Goal: Navigation & Orientation: Find specific page/section

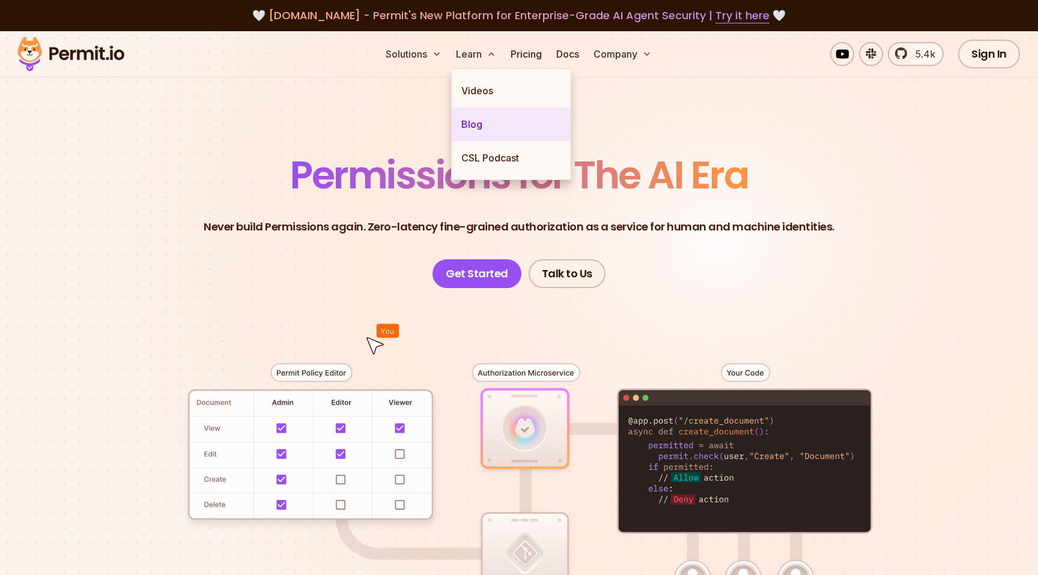
click at [467, 125] on link "Blog" at bounding box center [511, 124] width 119 height 34
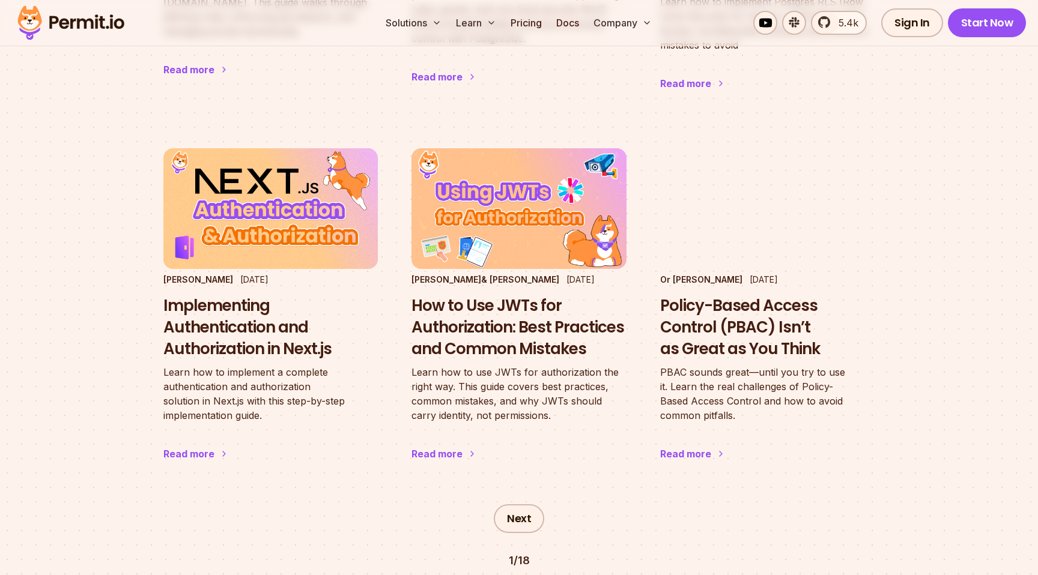
scroll to position [1943, 0]
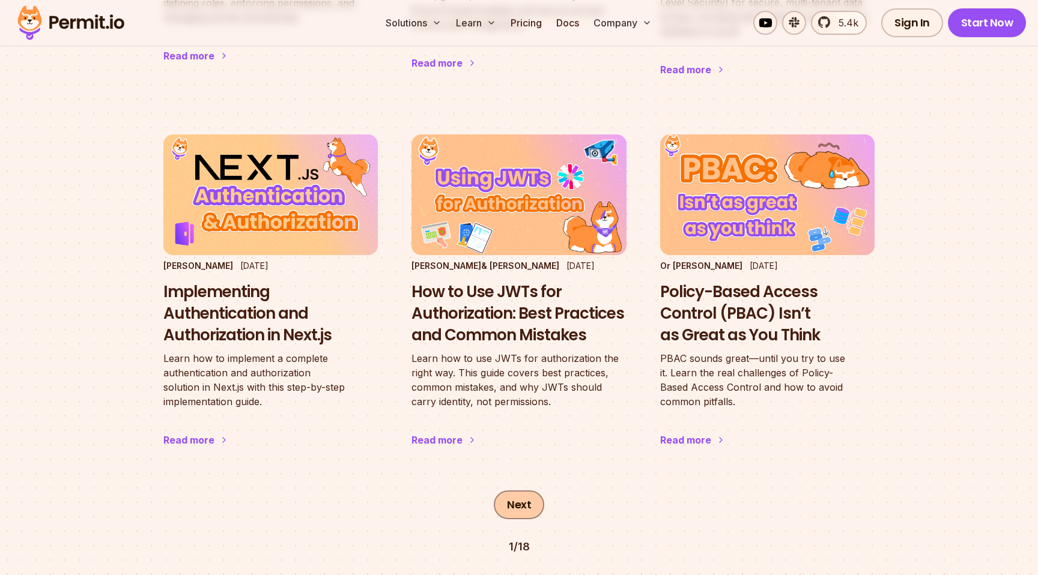
click at [529, 491] on link "Next" at bounding box center [519, 505] width 50 height 29
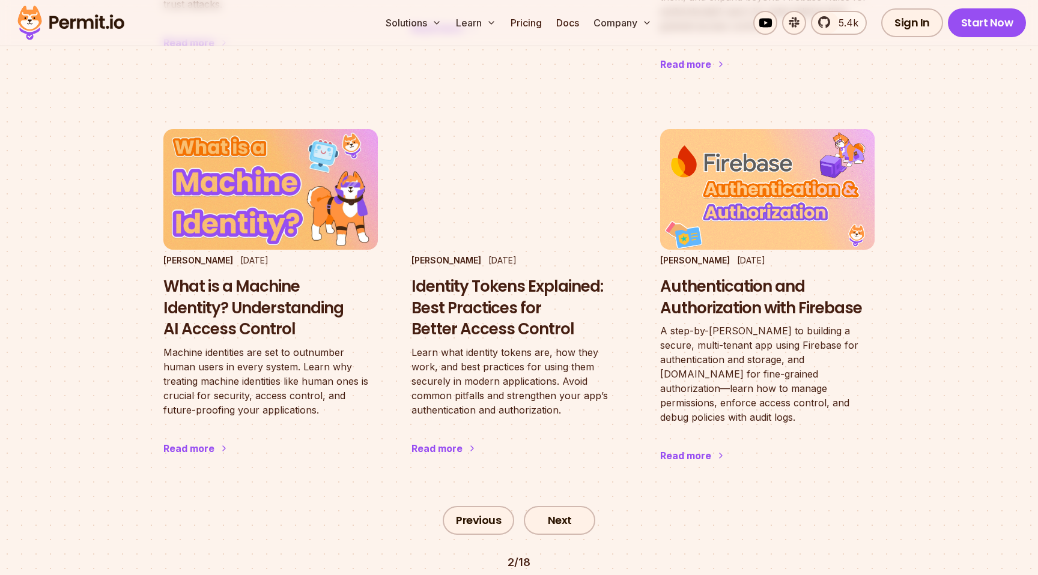
scroll to position [1935, 0]
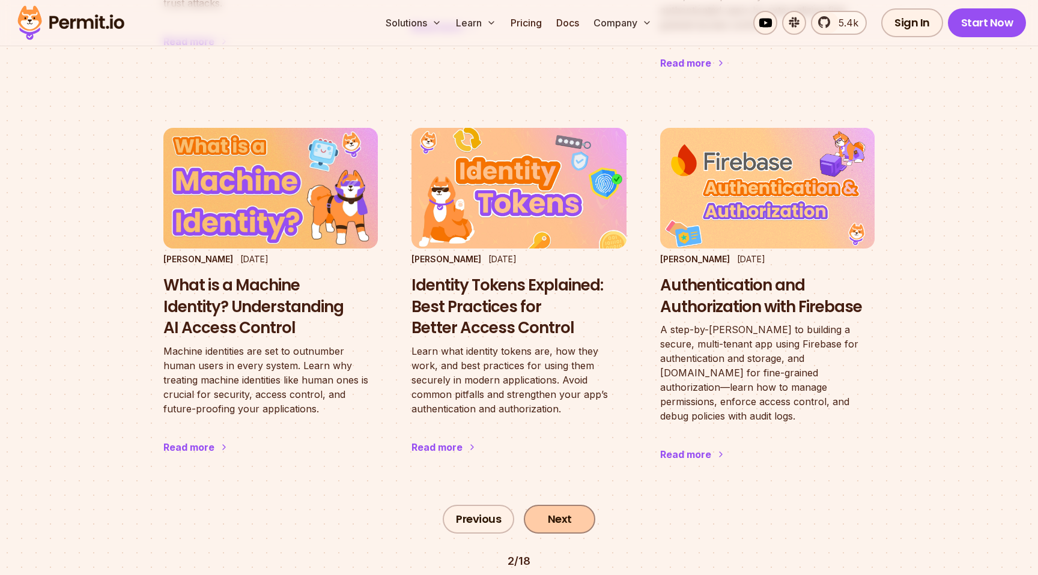
click at [561, 505] on link "Next" at bounding box center [559, 519] width 71 height 29
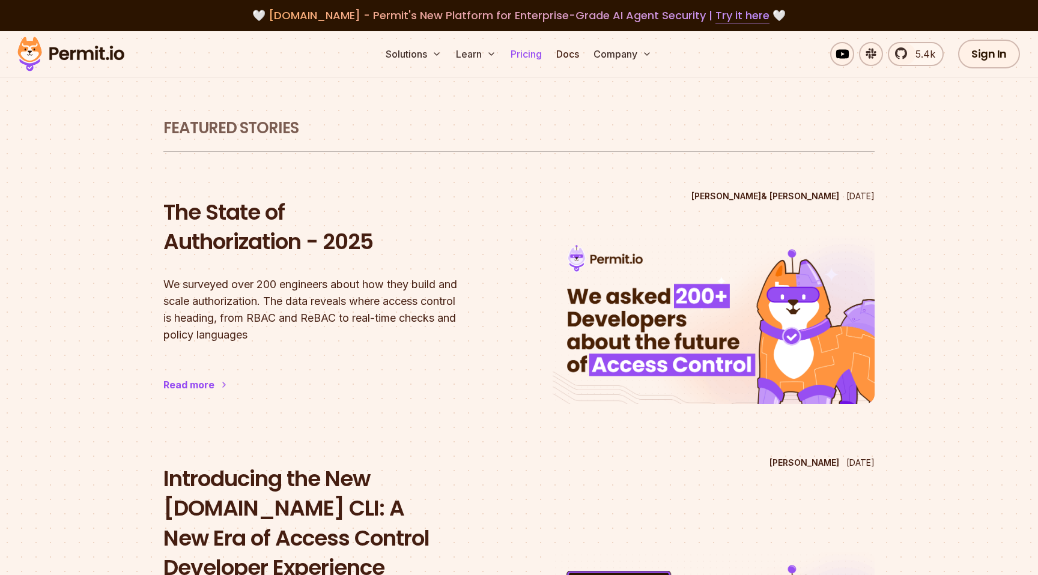
click at [534, 56] on link "Pricing" at bounding box center [526, 54] width 41 height 24
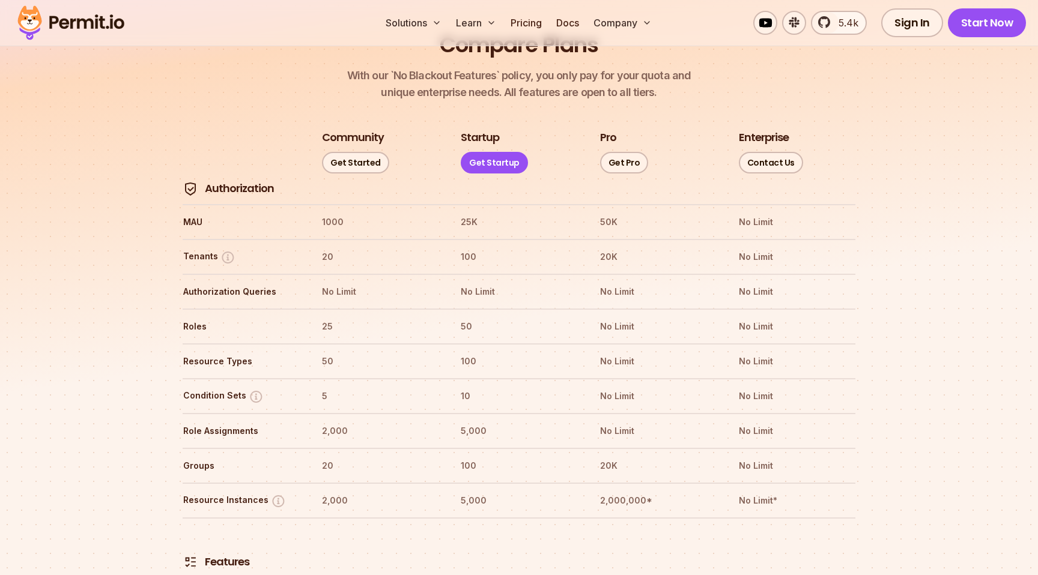
scroll to position [1359, 0]
click at [568, 26] on link "Docs" at bounding box center [567, 23] width 32 height 24
